Goal: Task Accomplishment & Management: Manage account settings

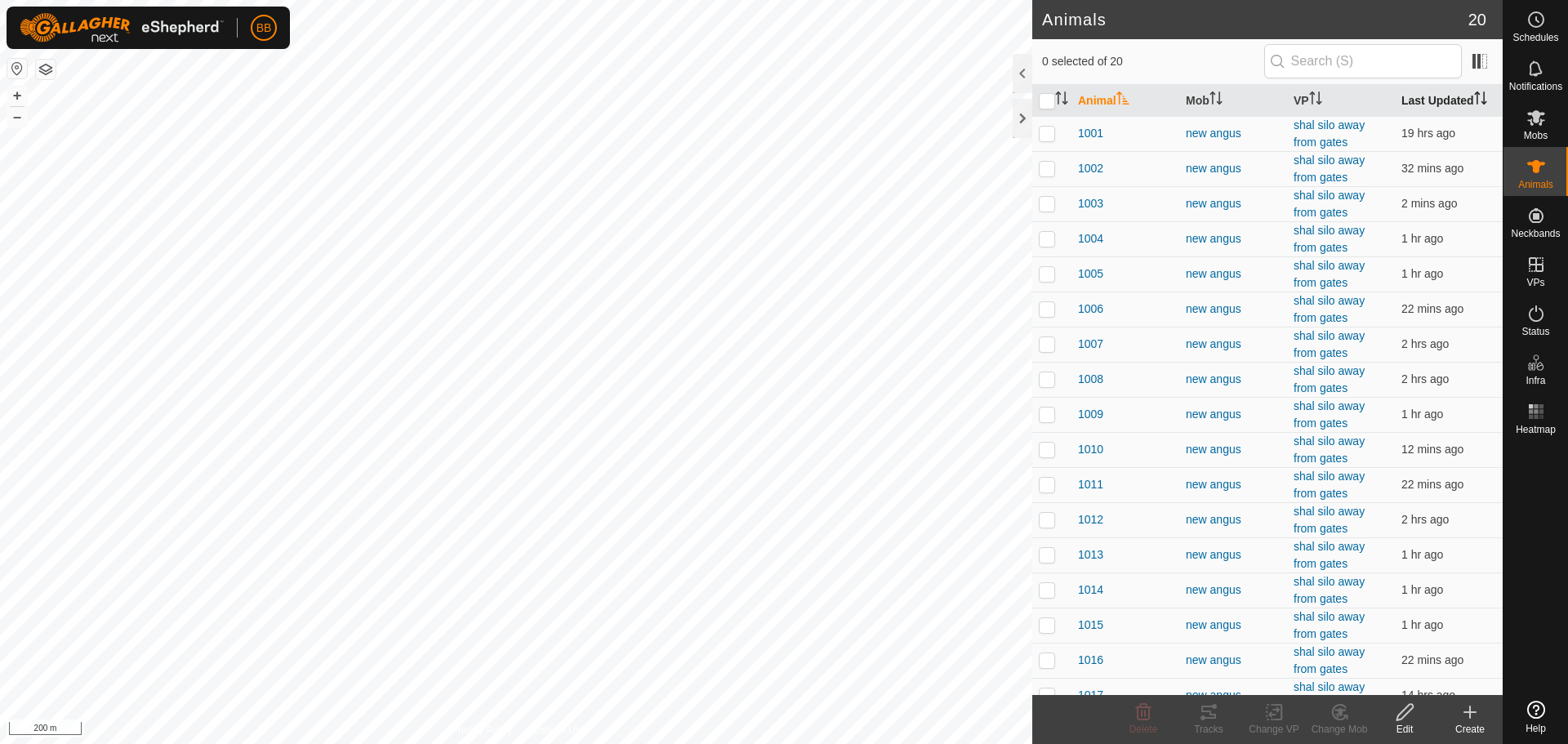
click at [1427, 94] on th "Last Updated" at bounding box center [1449, 101] width 108 height 32
click at [1428, 94] on th "Last Updated" at bounding box center [1449, 101] width 108 height 32
click at [1079, 128] on span "1001" at bounding box center [1091, 133] width 26 height 17
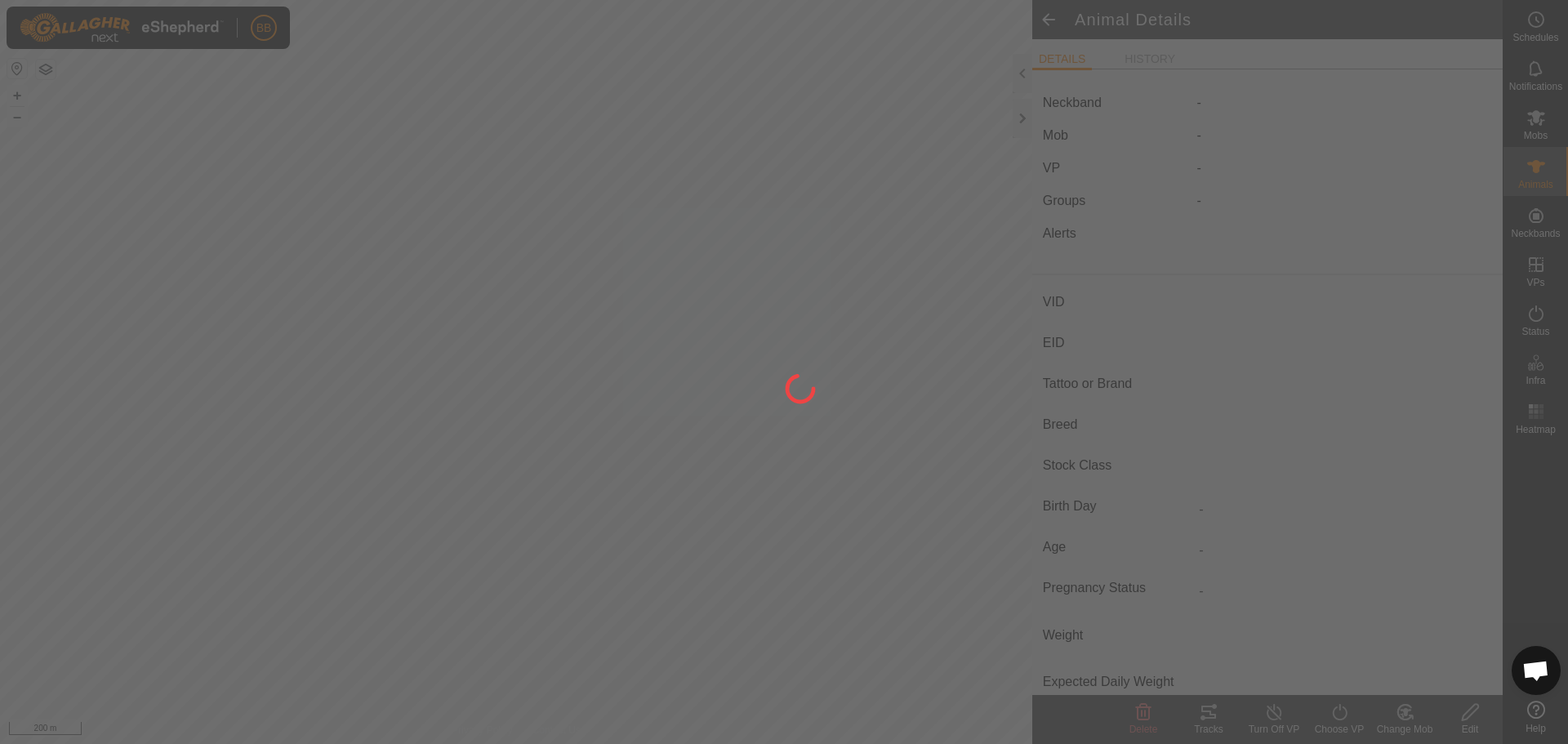
type input "1001"
type input "-"
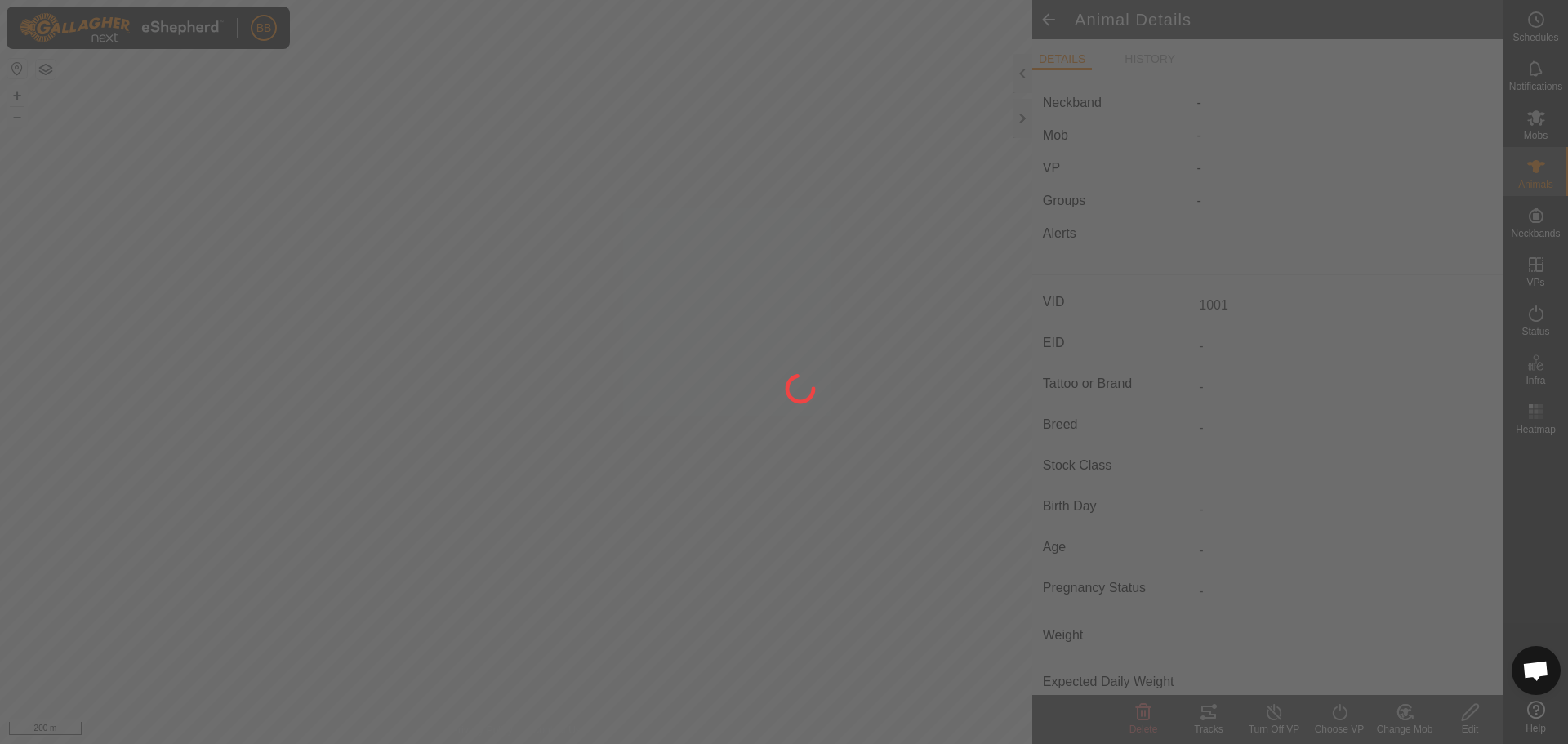
type input "0 kg"
type input "-"
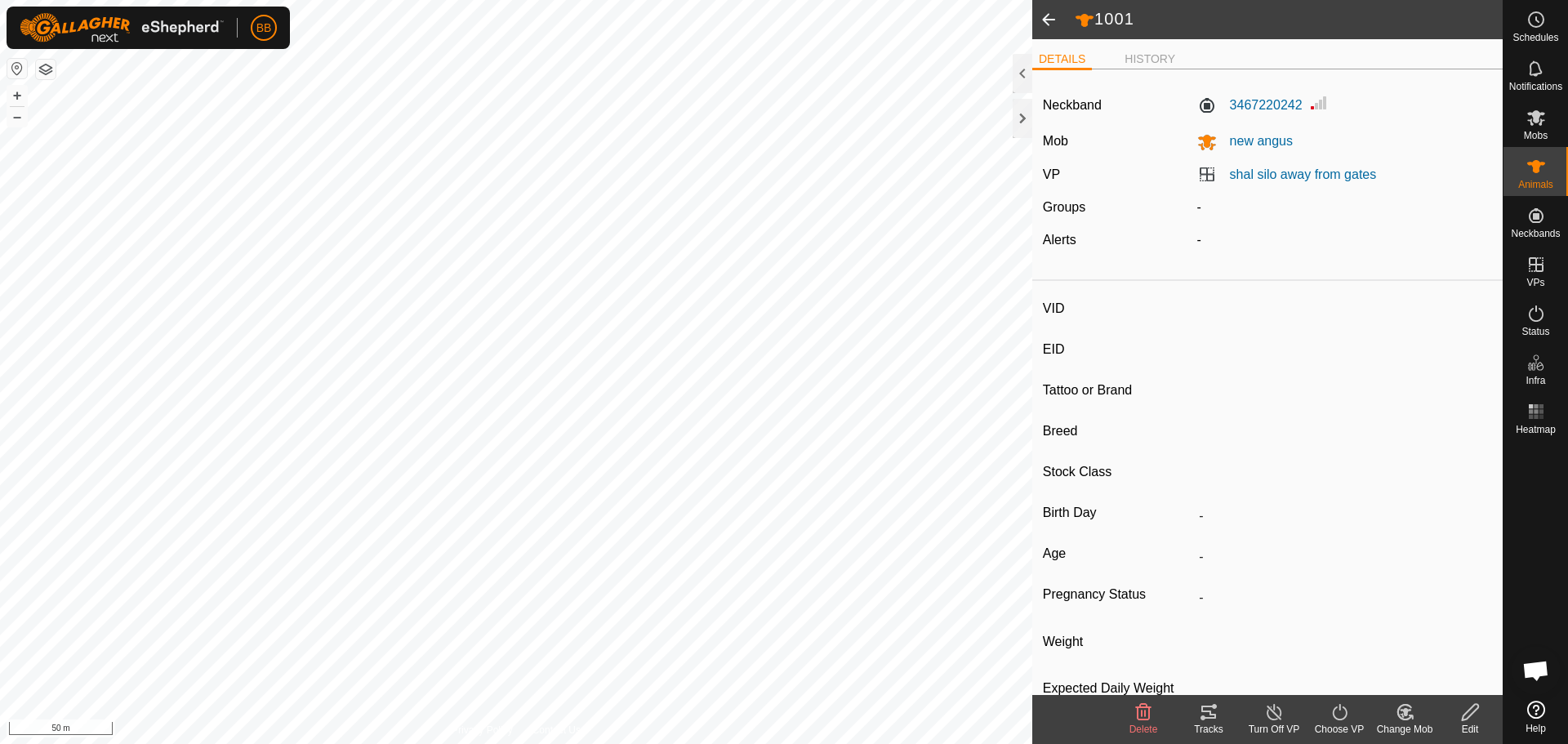
type input "1011"
type input "-"
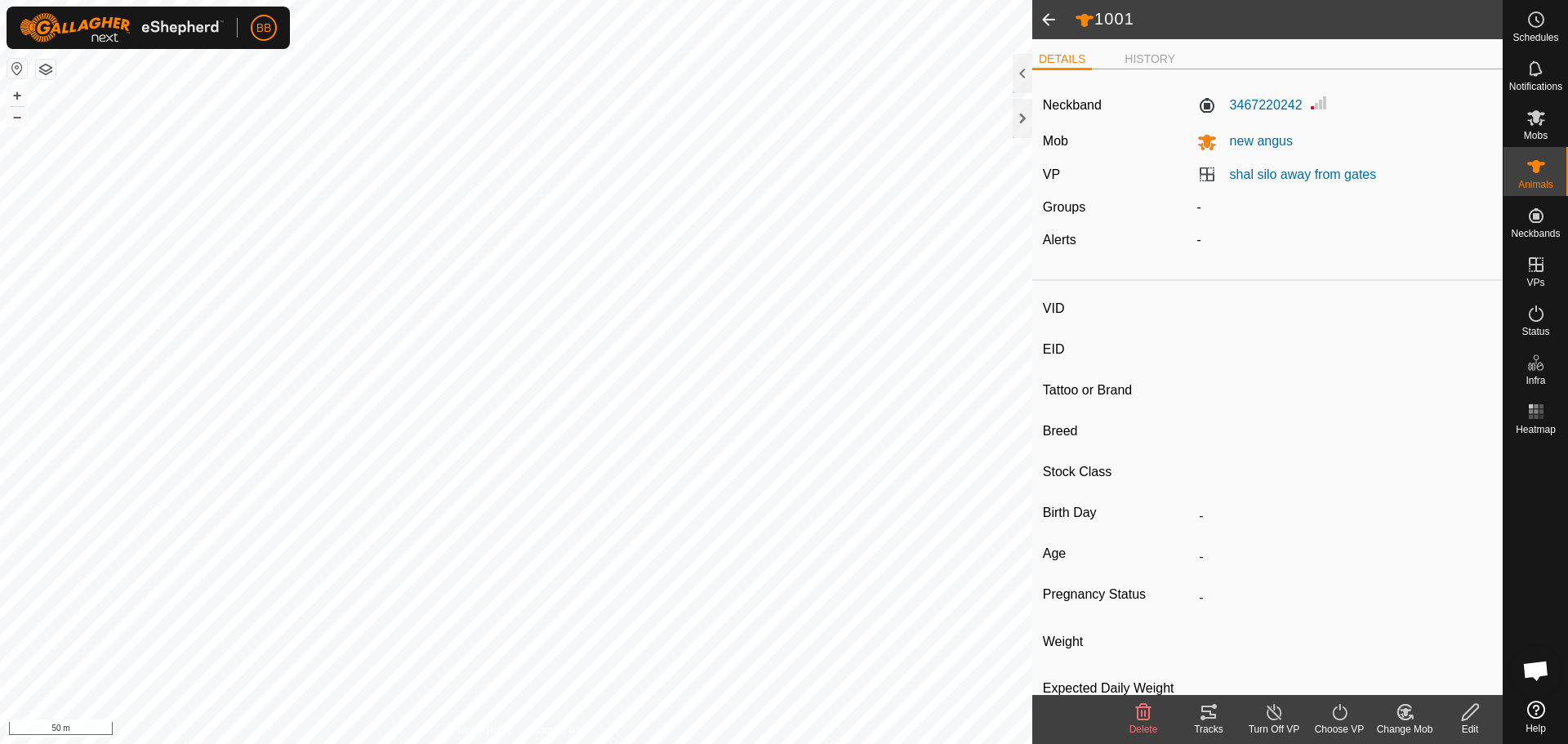
type input "0 kg"
type input "-"
click at [1210, 713] on icon at bounding box center [1208, 712] width 15 height 13
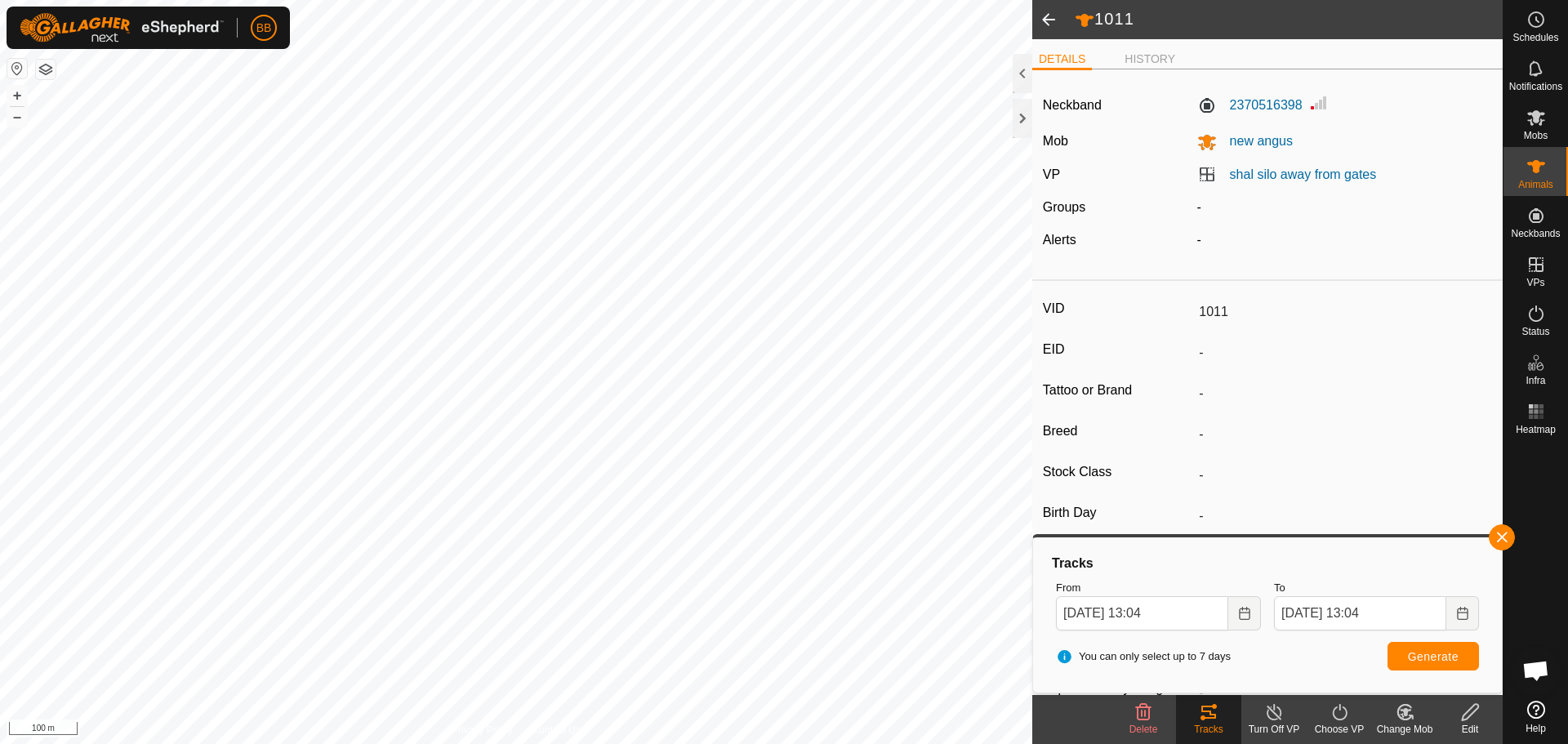
click at [1048, 18] on span at bounding box center [1048, 19] width 33 height 39
type input "1001"
type input "-"
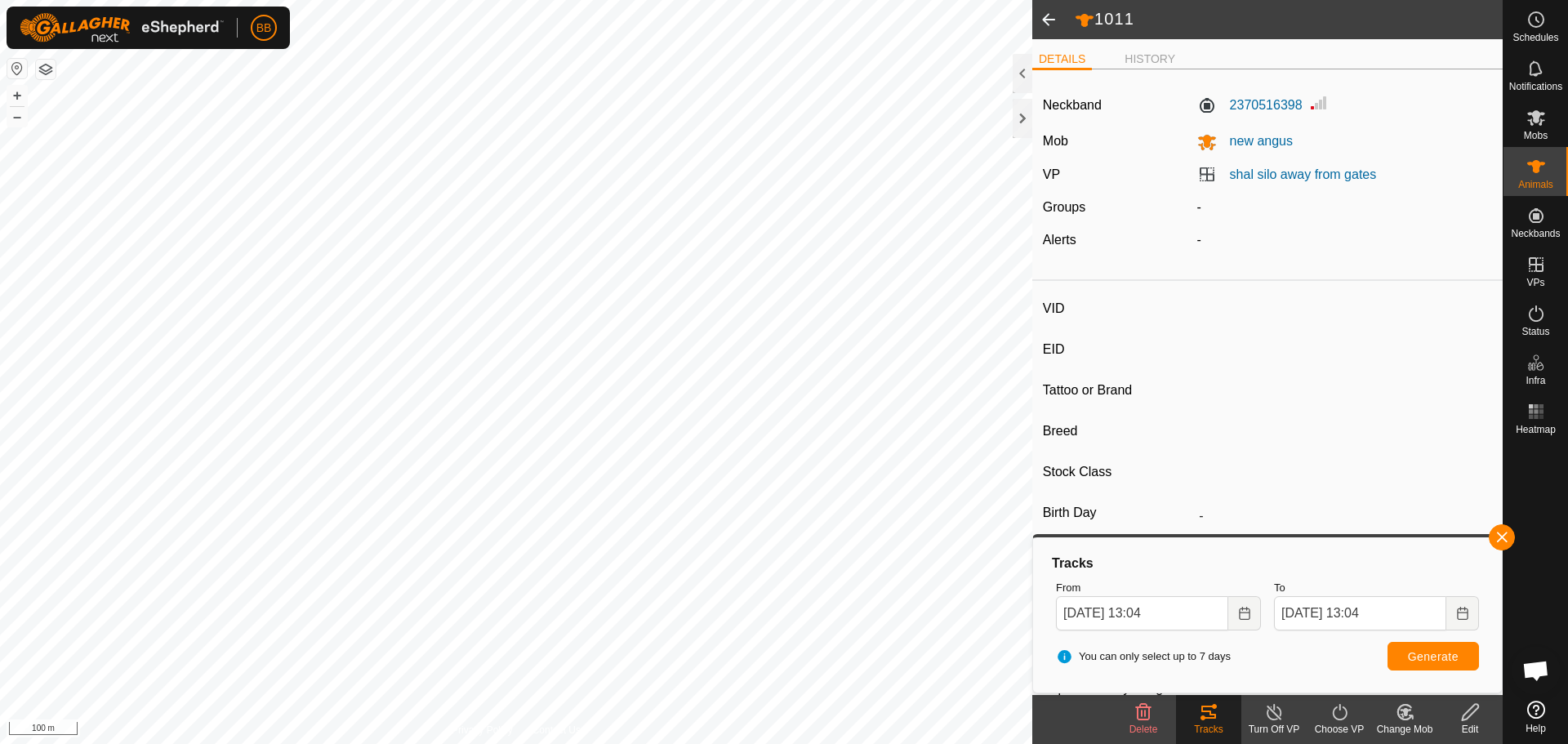
type input "-"
type input "0 kg"
type input "-"
click at [1506, 546] on button "button" at bounding box center [1502, 537] width 26 height 26
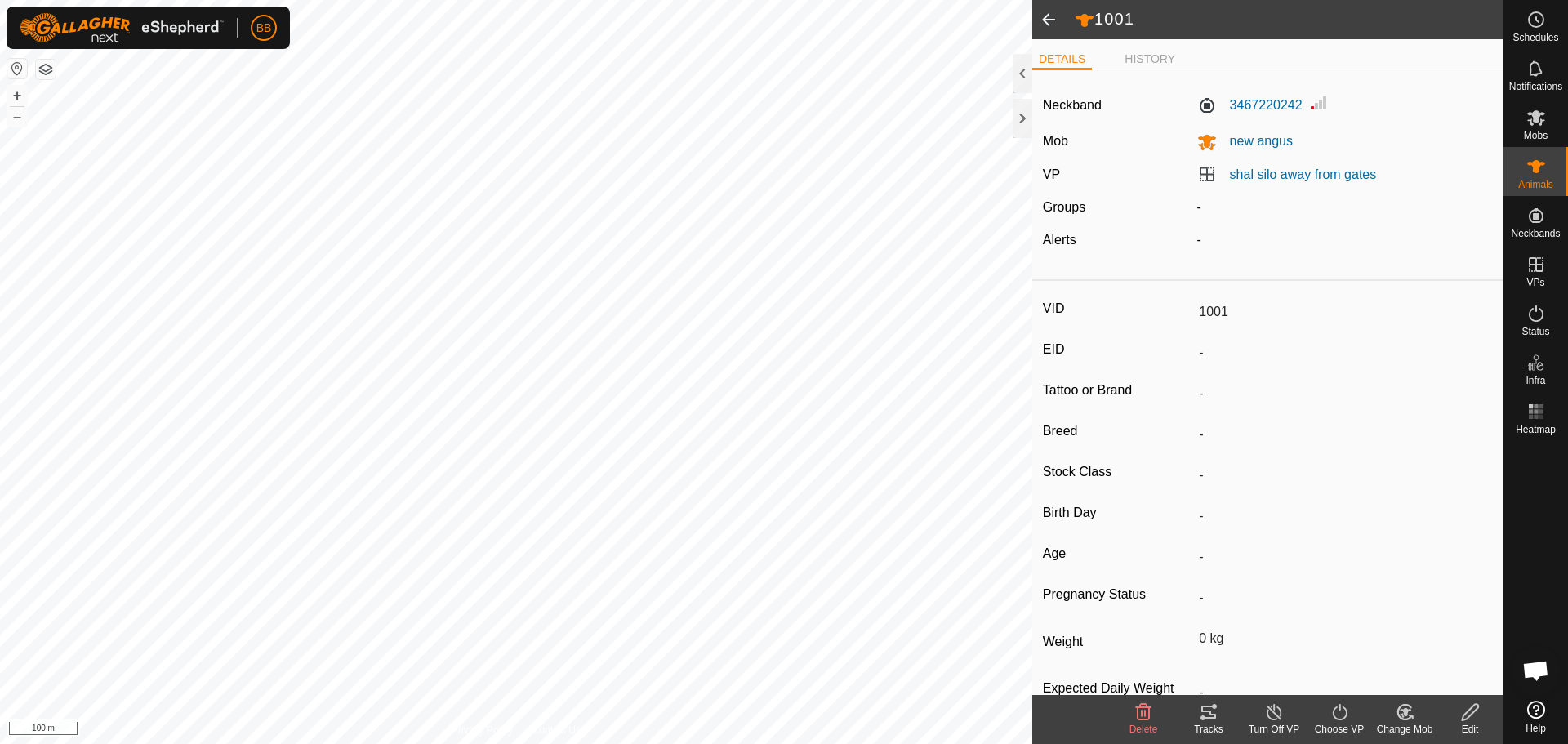
click at [1049, 23] on span at bounding box center [1048, 19] width 33 height 39
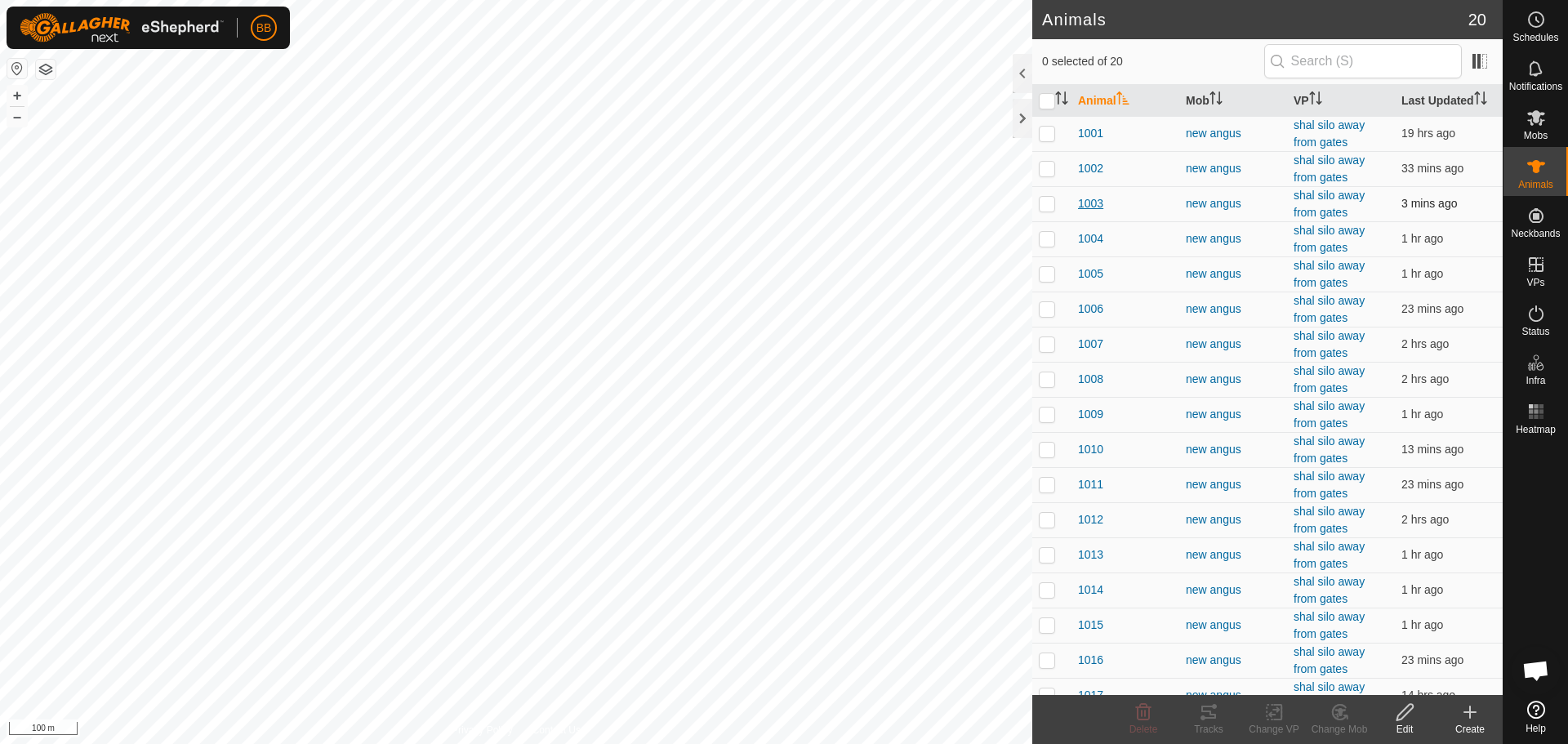
click at [1092, 205] on span "1003" at bounding box center [1091, 203] width 26 height 17
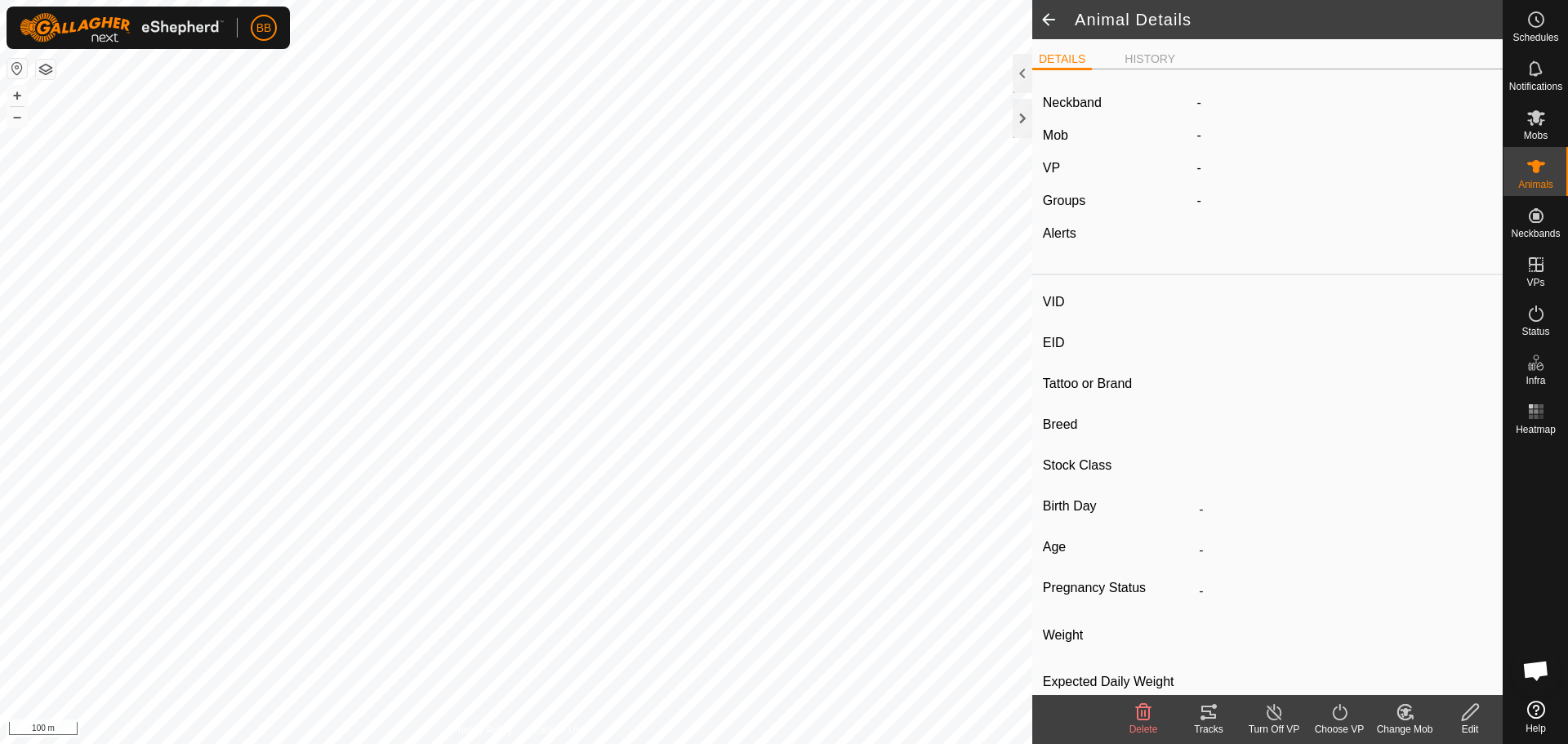
type input "1003"
type input "-"
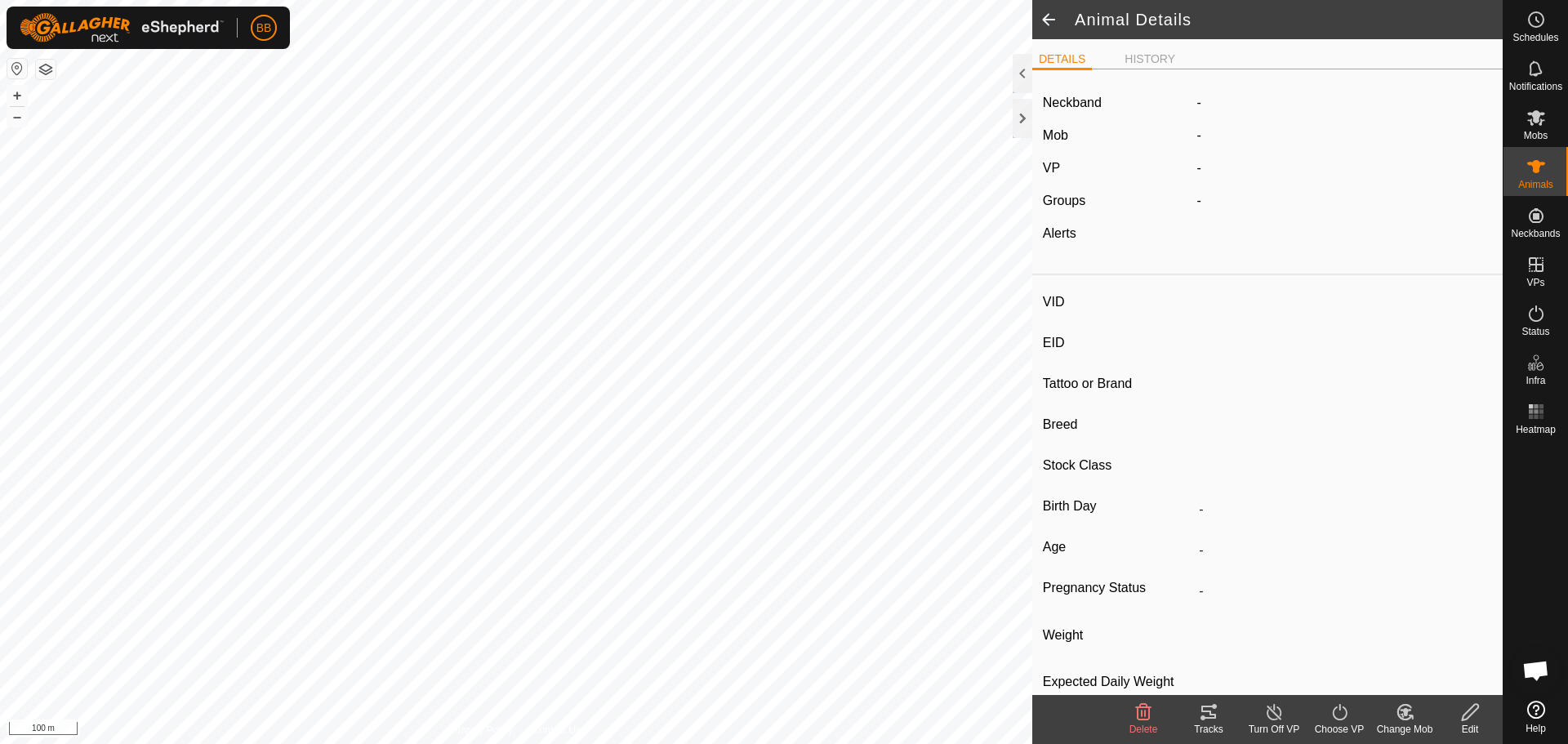
type input "0 kg"
type input "-"
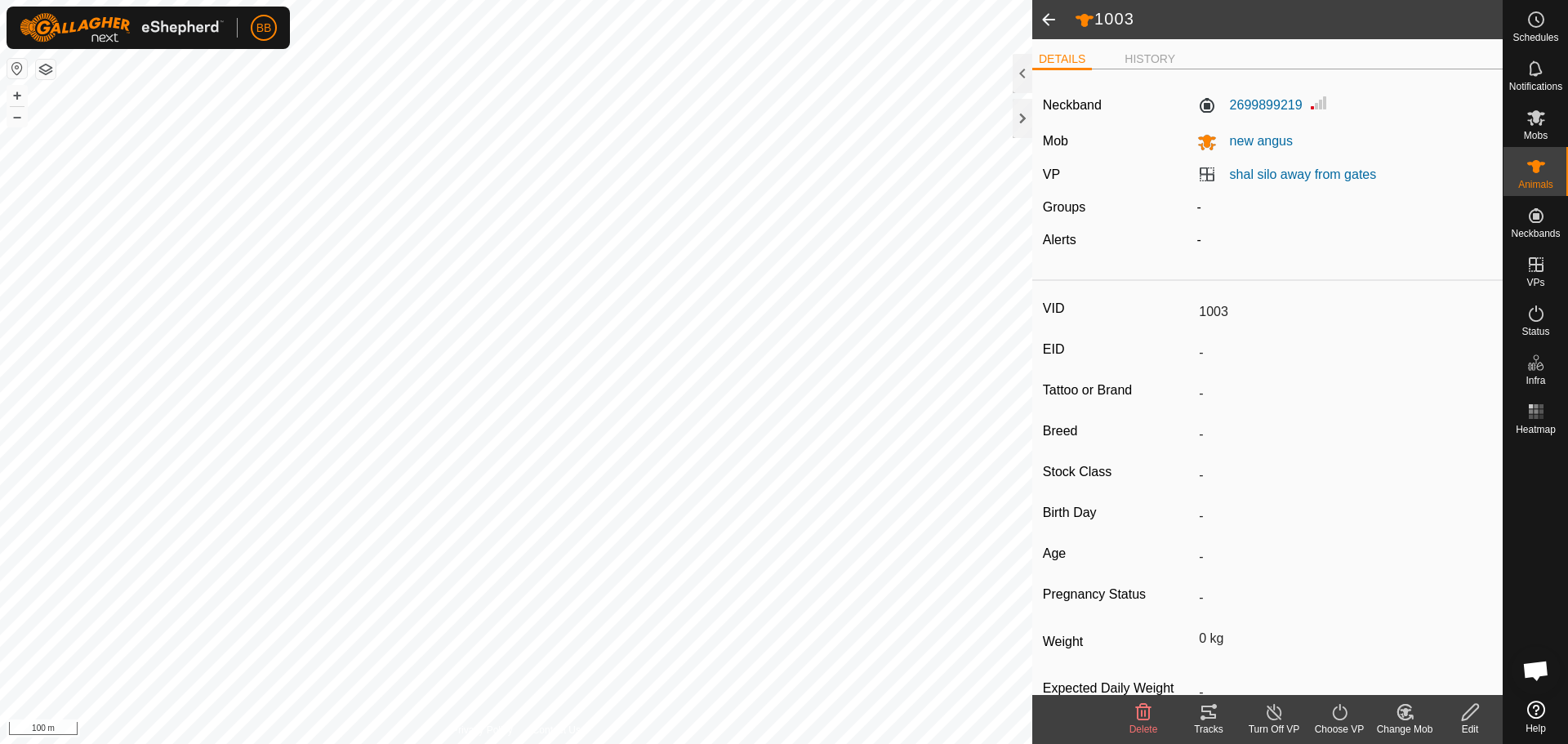
click at [1047, 25] on span at bounding box center [1048, 19] width 33 height 39
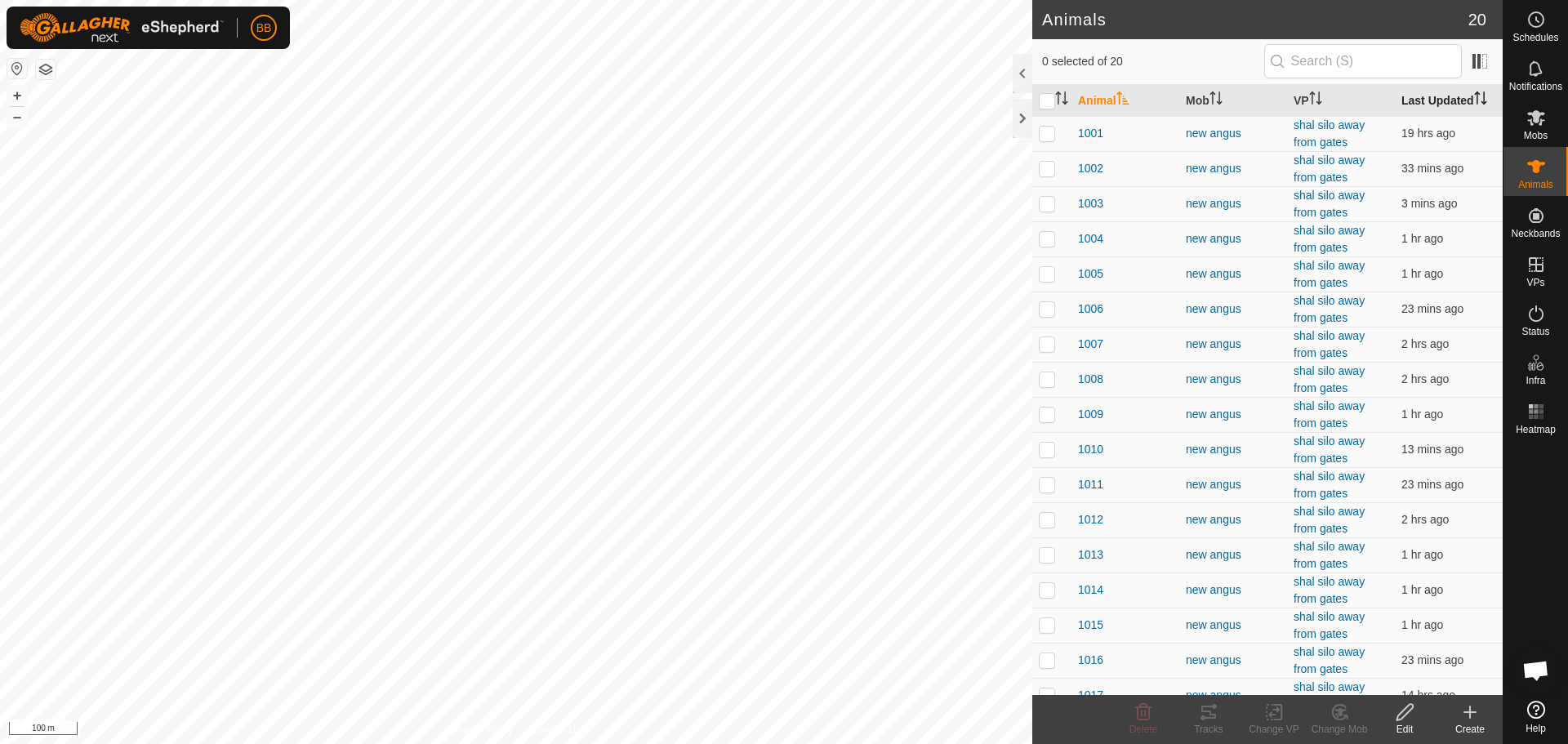
click at [1421, 96] on th "Last Updated" at bounding box center [1449, 101] width 108 height 32
click at [1042, 129] on p-checkbox at bounding box center [1047, 132] width 17 height 13
checkbox input "true"
click at [1042, 169] on p-checkbox at bounding box center [1047, 168] width 17 height 13
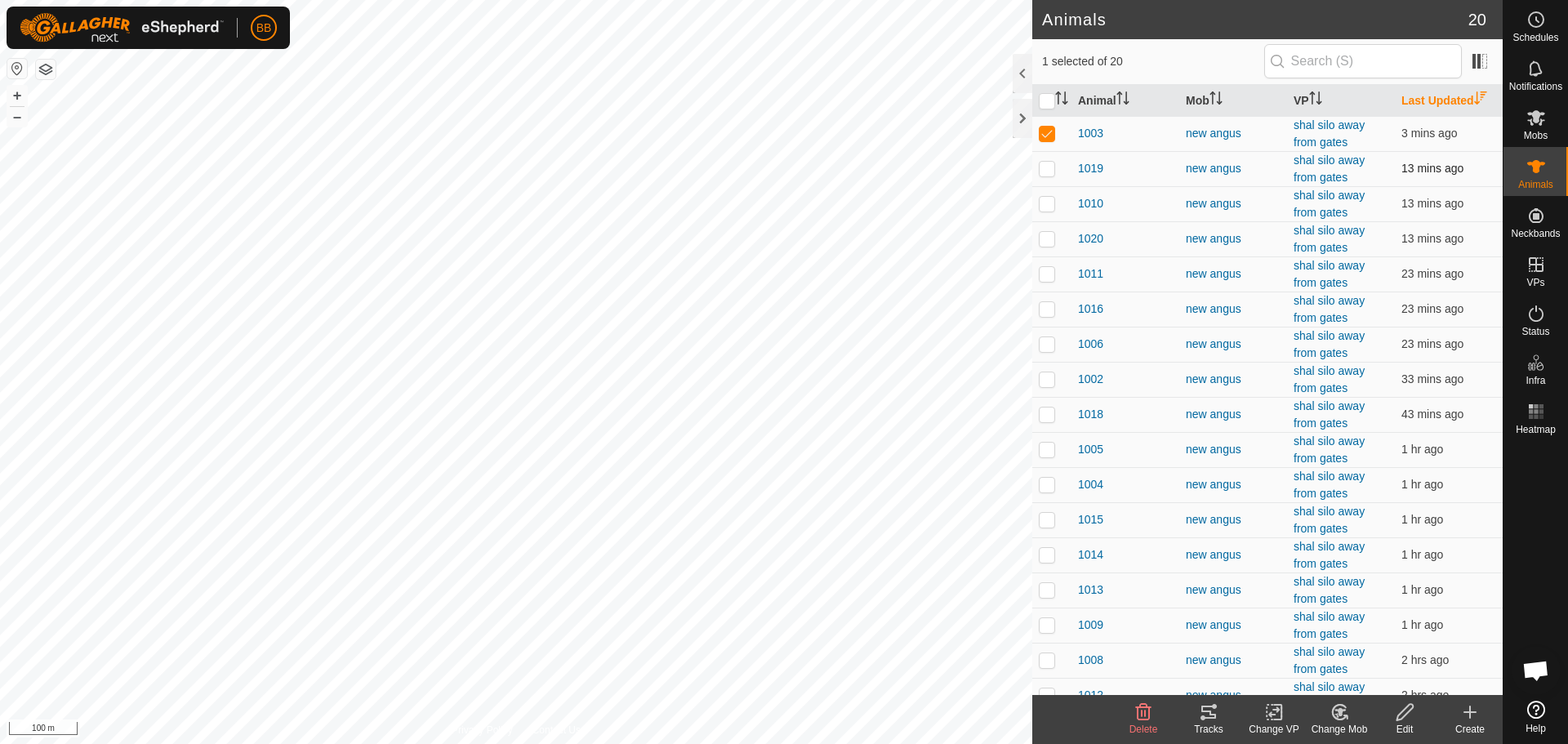
checkbox input "true"
click at [1044, 199] on p-checkbox at bounding box center [1047, 203] width 17 height 13
checkbox input "true"
click at [1045, 235] on p-checkbox at bounding box center [1047, 238] width 17 height 13
checkbox input "true"
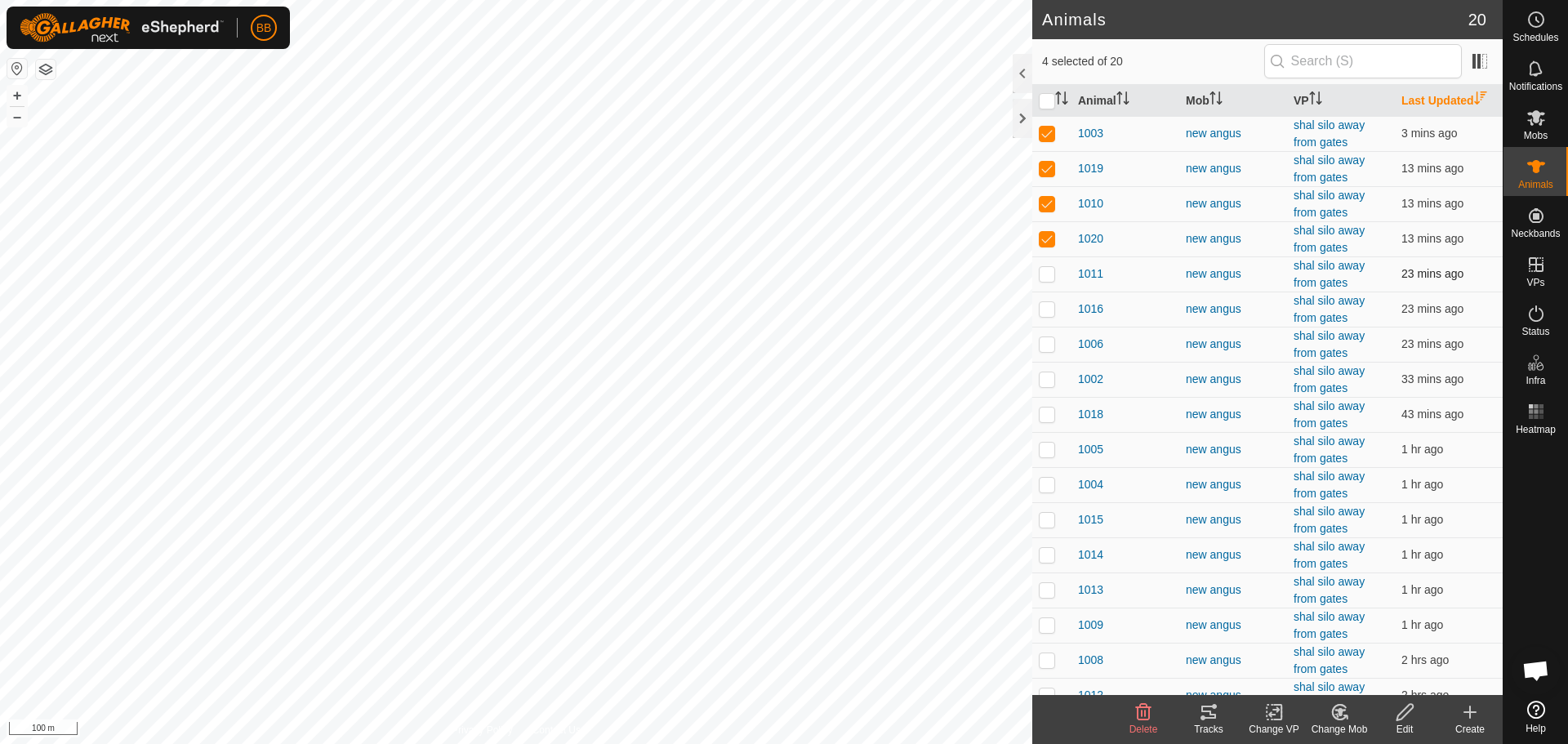
click at [1048, 273] on p-checkbox at bounding box center [1047, 274] width 17 height 13
checkbox input "true"
click at [1047, 307] on p-checkbox at bounding box center [1047, 308] width 17 height 13
checkbox input "true"
click at [1046, 348] on p-checkbox at bounding box center [1047, 343] width 17 height 13
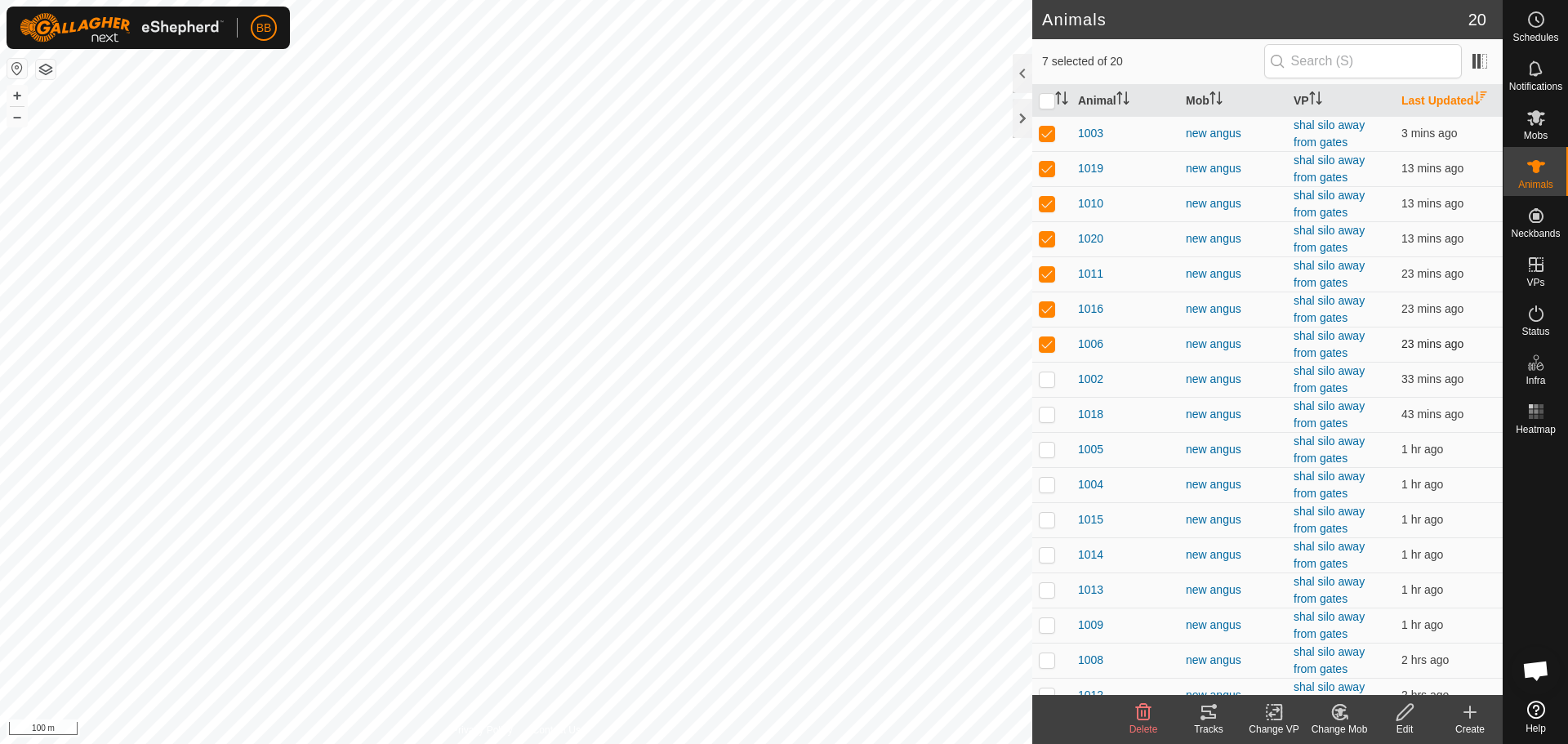
click at [1041, 345] on p-checkbox at bounding box center [1047, 343] width 17 height 13
checkbox input "true"
click at [1045, 381] on p-checkbox at bounding box center [1047, 379] width 17 height 13
checkbox input "true"
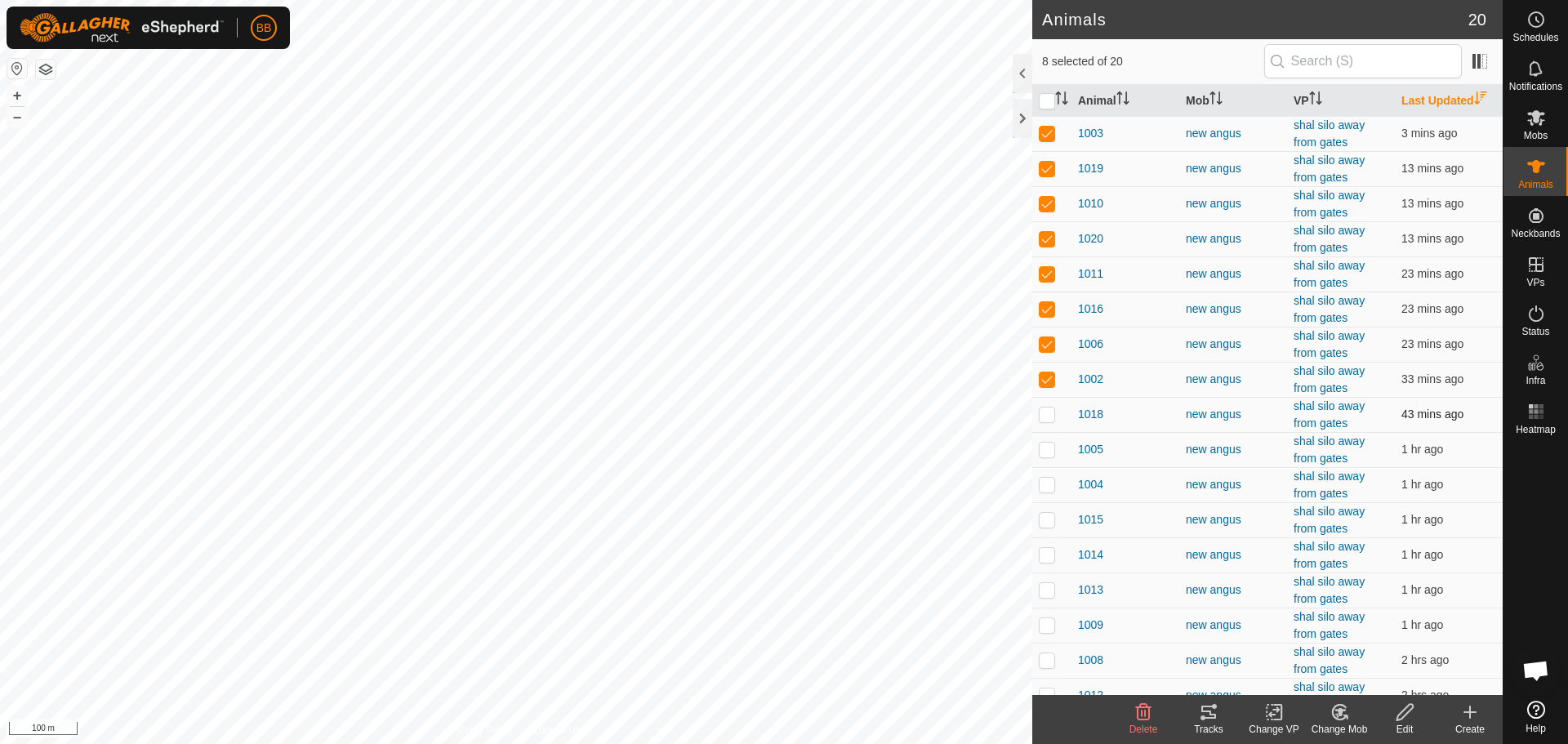
click at [1046, 413] on p-checkbox at bounding box center [1047, 414] width 17 height 13
checkbox input "true"
click at [1052, 451] on p-checkbox at bounding box center [1047, 449] width 17 height 13
checkbox input "true"
click at [1049, 480] on p-checkbox at bounding box center [1047, 484] width 17 height 13
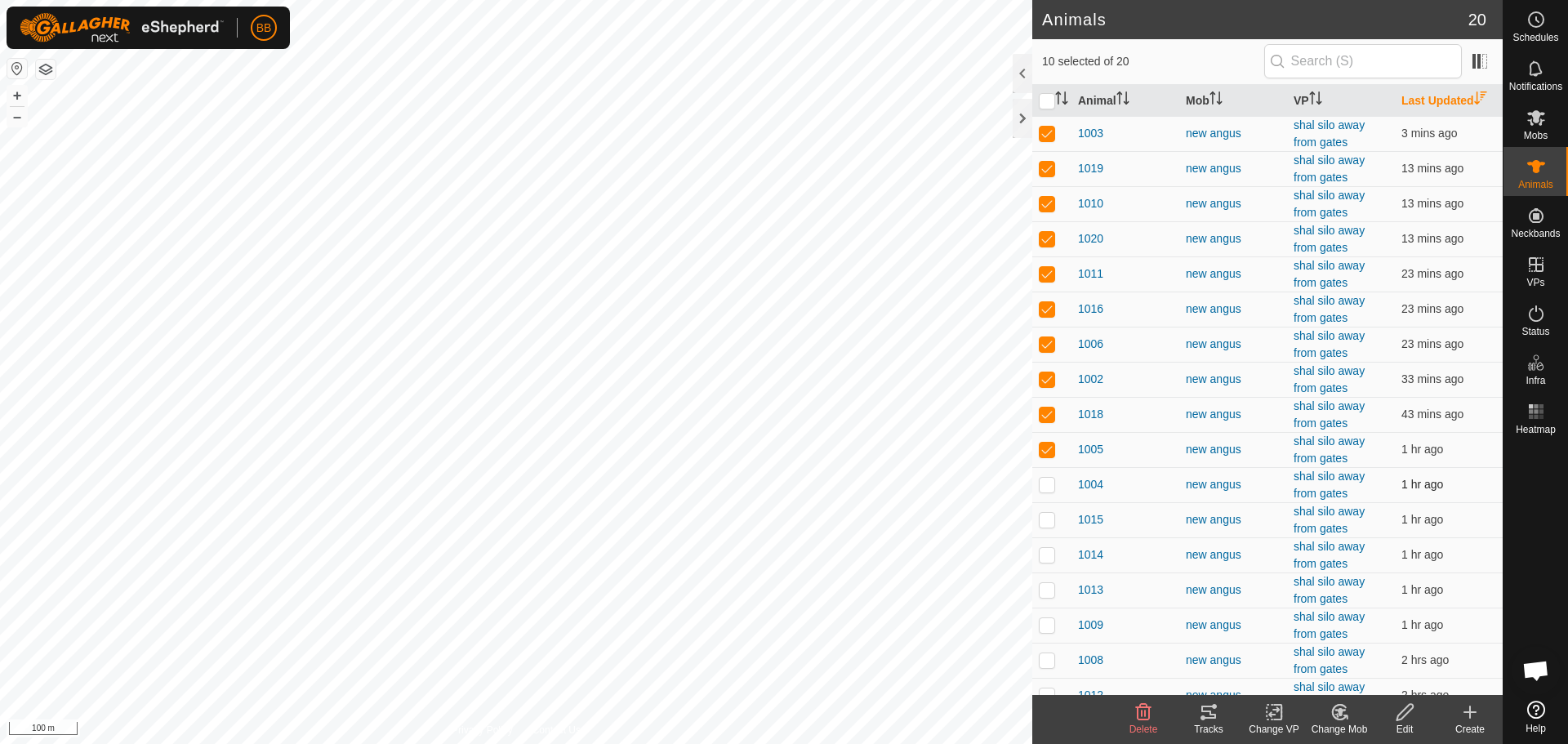
checkbox input "true"
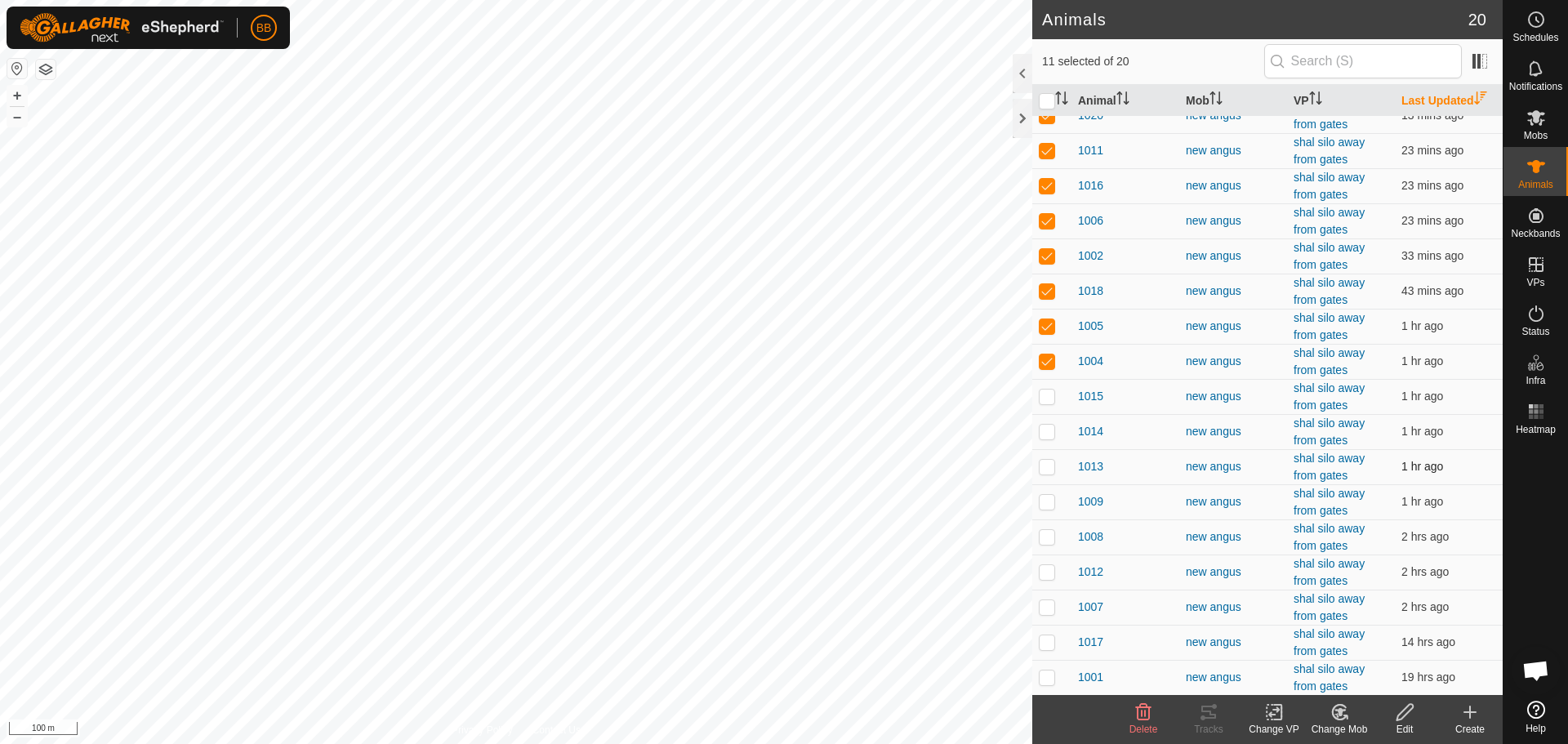
scroll to position [124, 0]
click at [1049, 398] on p-checkbox at bounding box center [1047, 395] width 17 height 13
checkbox input "true"
click at [1052, 427] on p-checkbox at bounding box center [1047, 430] width 17 height 13
checkbox input "true"
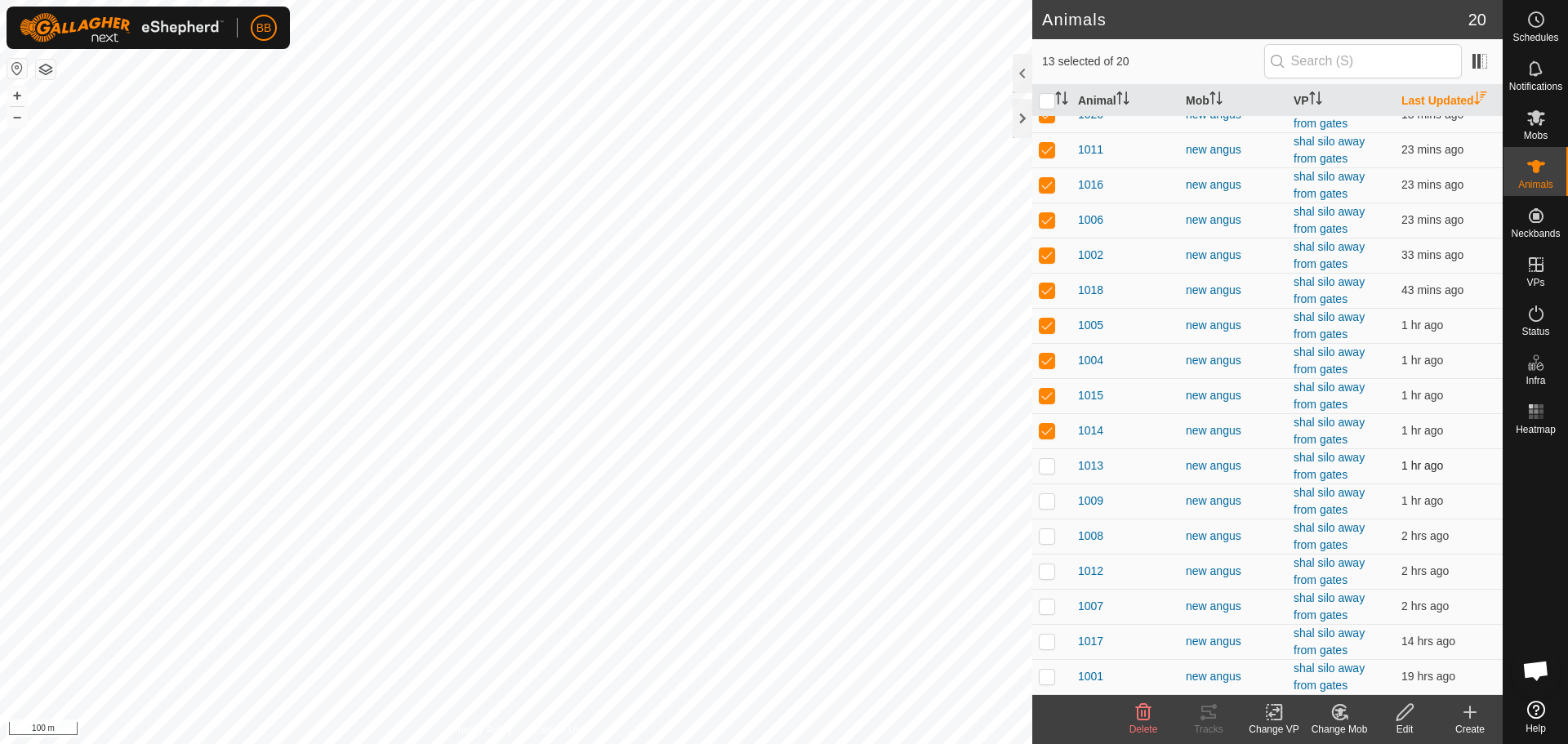
click at [1049, 463] on p-checkbox at bounding box center [1047, 465] width 17 height 13
checkbox input "true"
click at [1046, 497] on p-checkbox at bounding box center [1047, 500] width 17 height 13
checkbox input "true"
click at [1046, 537] on p-checkbox at bounding box center [1047, 536] width 17 height 13
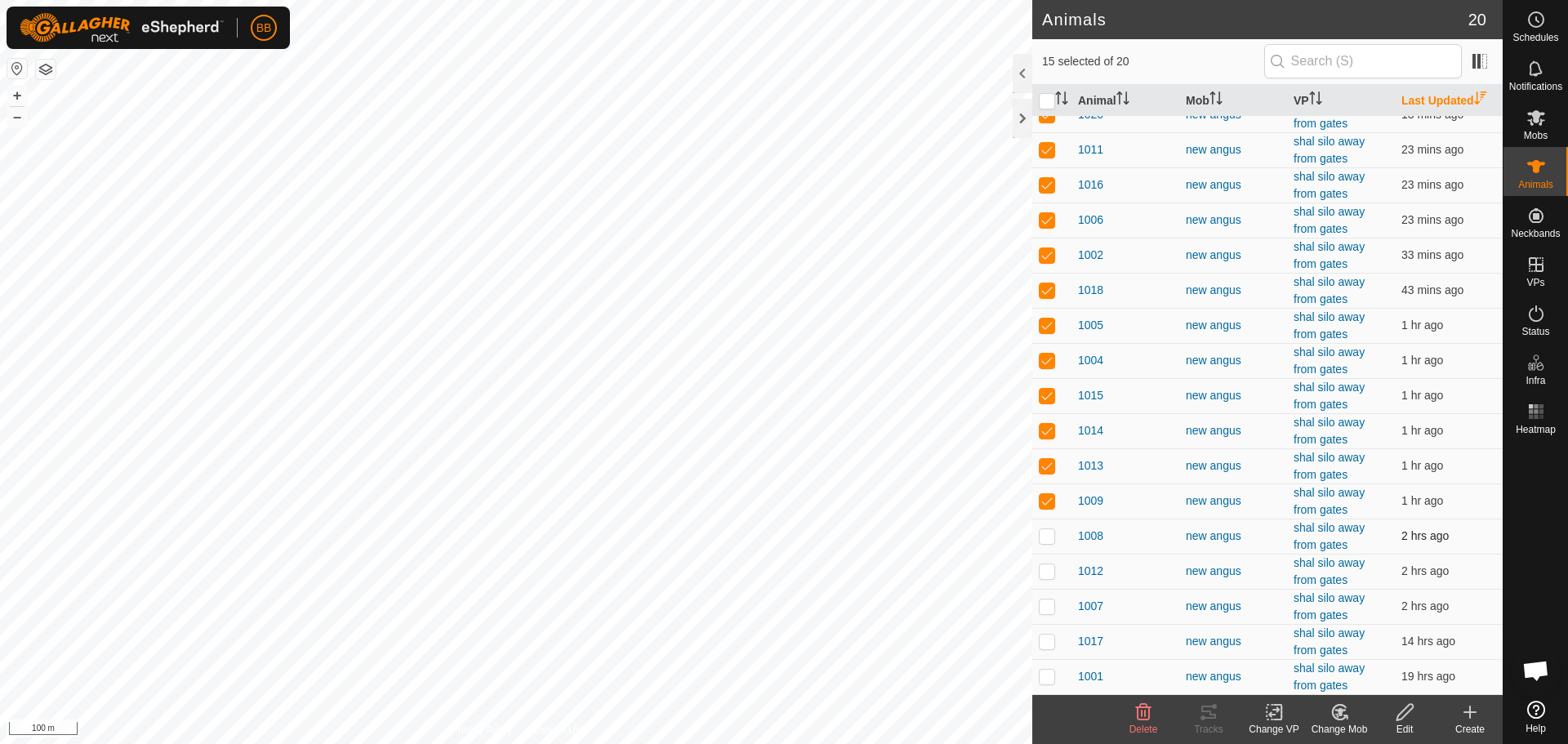
checkbox input "true"
click at [1051, 573] on p-checkbox at bounding box center [1047, 570] width 17 height 13
checkbox input "true"
click at [1050, 610] on p-checkbox at bounding box center [1047, 605] width 17 height 13
checkbox input "true"
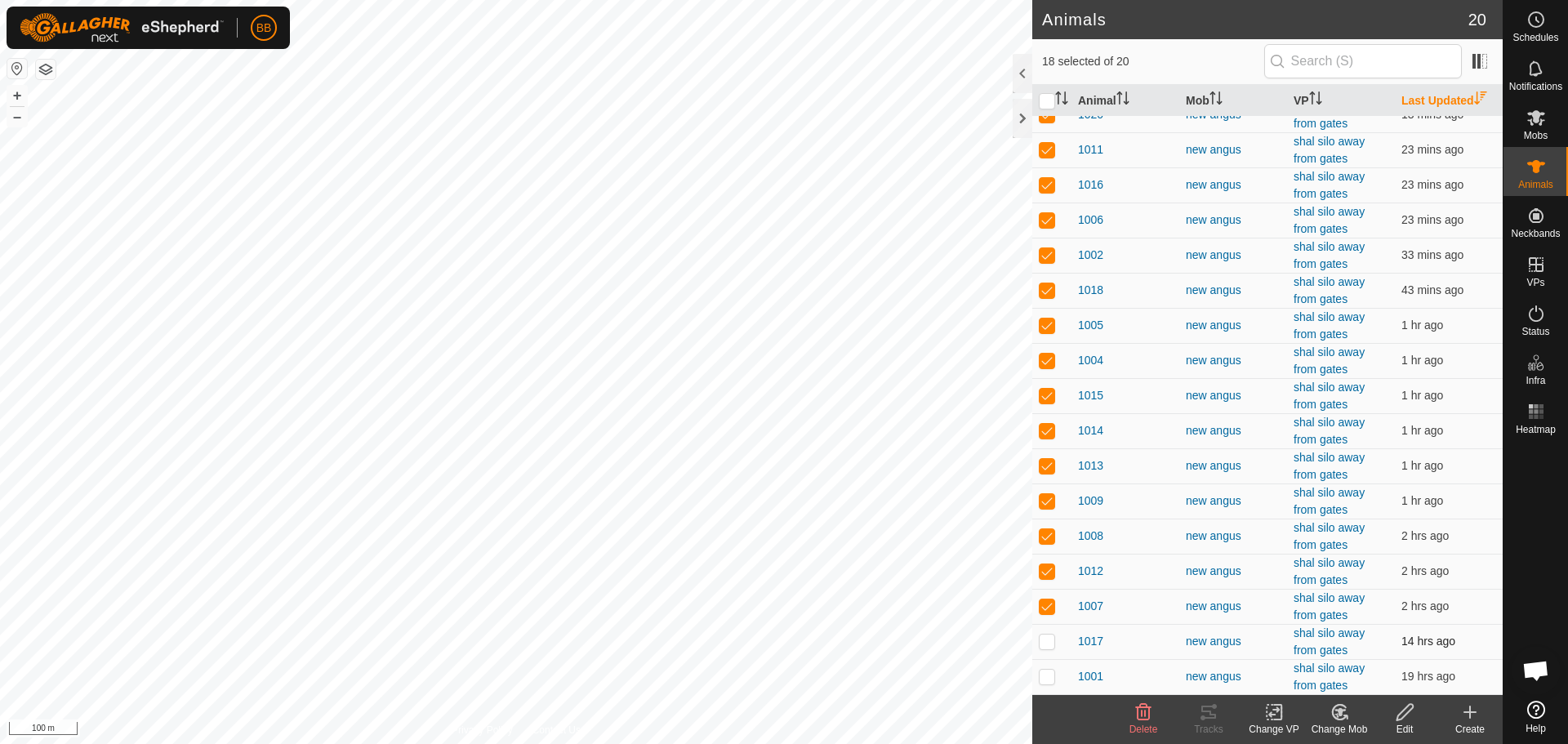
click at [1050, 635] on p-checkbox at bounding box center [1047, 641] width 17 height 13
checkbox input "false"
click at [1046, 674] on p-checkbox at bounding box center [1047, 676] width 17 height 13
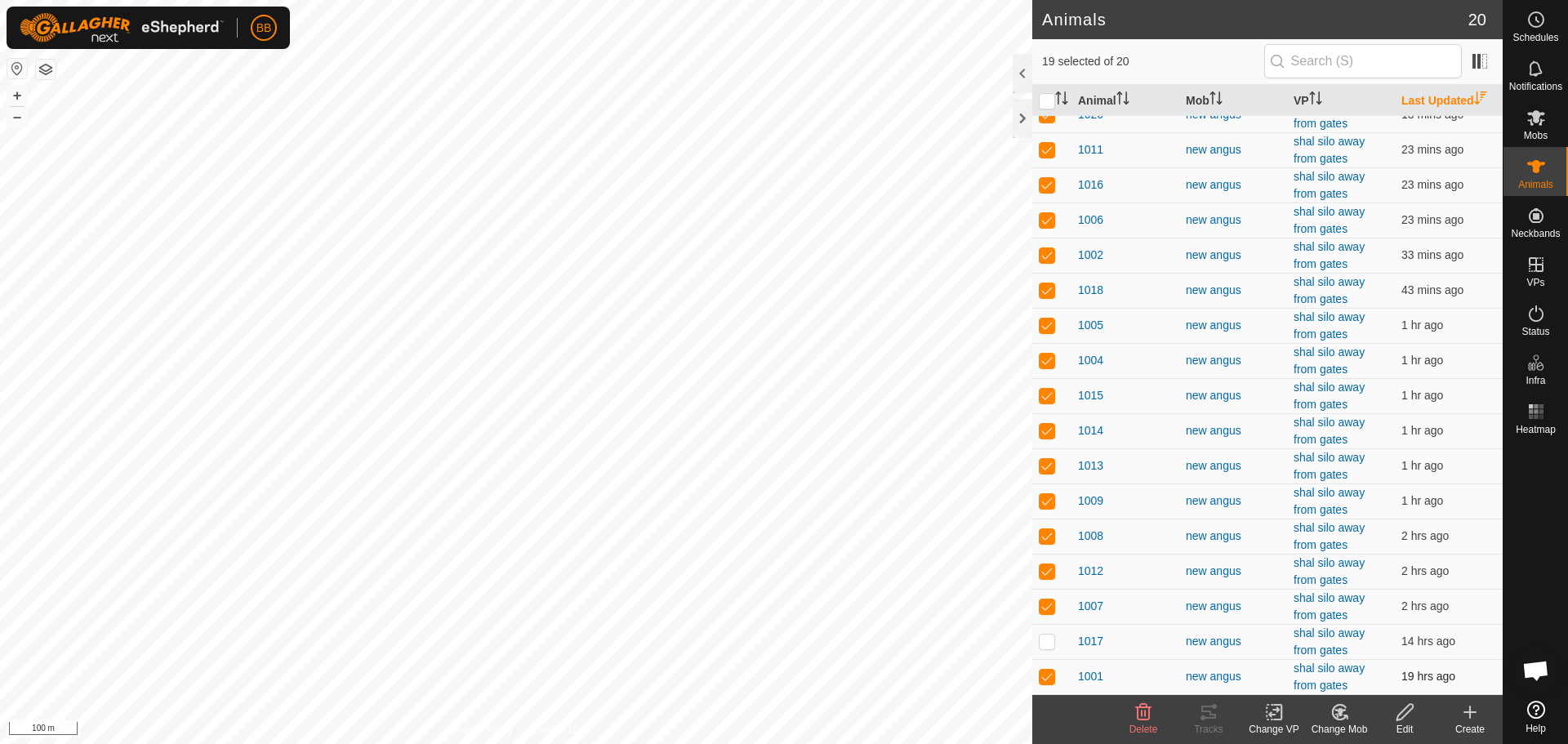
checkbox input "false"
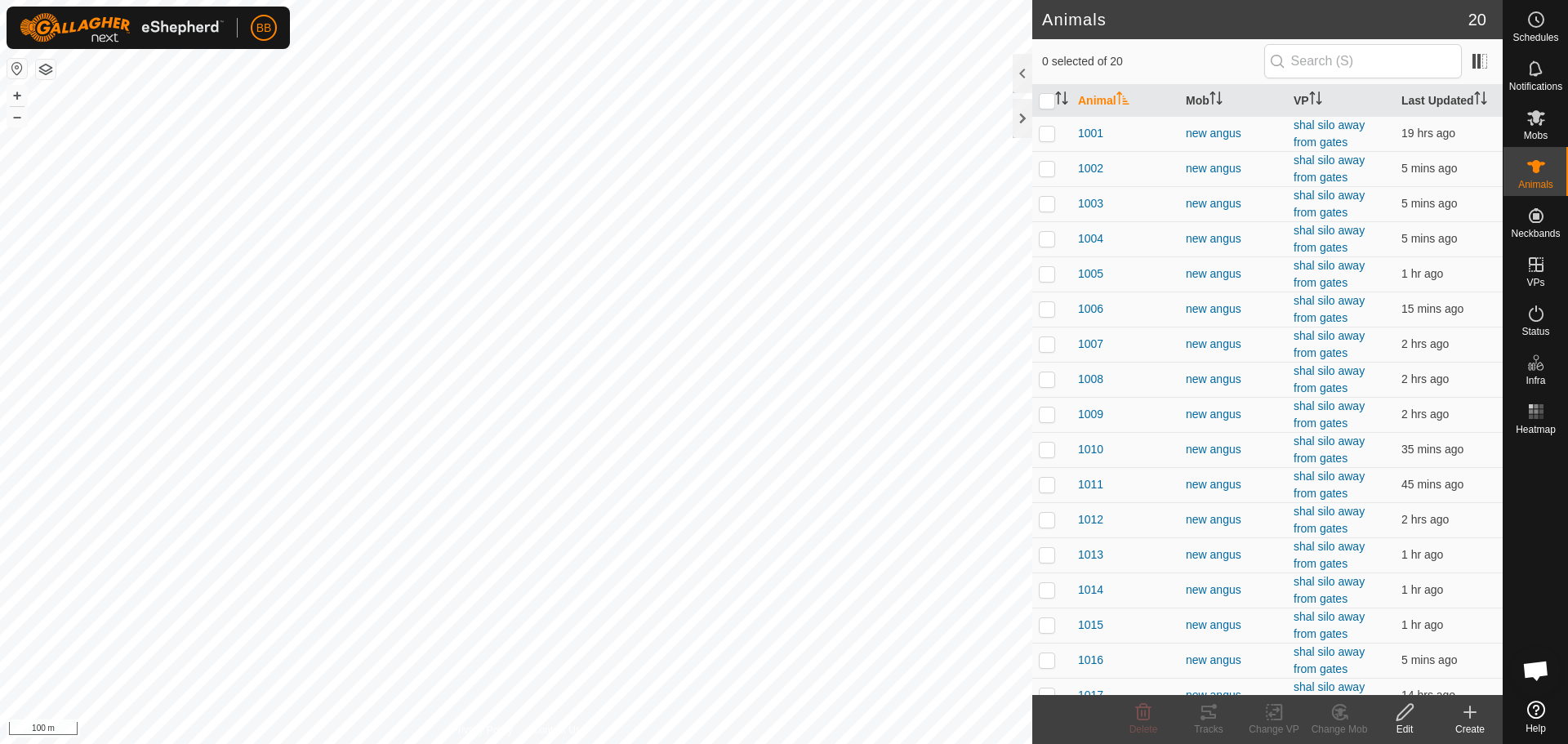
scroll to position [1807, 0]
checkbox input "true"
click at [1207, 711] on icon at bounding box center [1208, 712] width 15 height 13
